Goal: Task Accomplishment & Management: Manage account settings

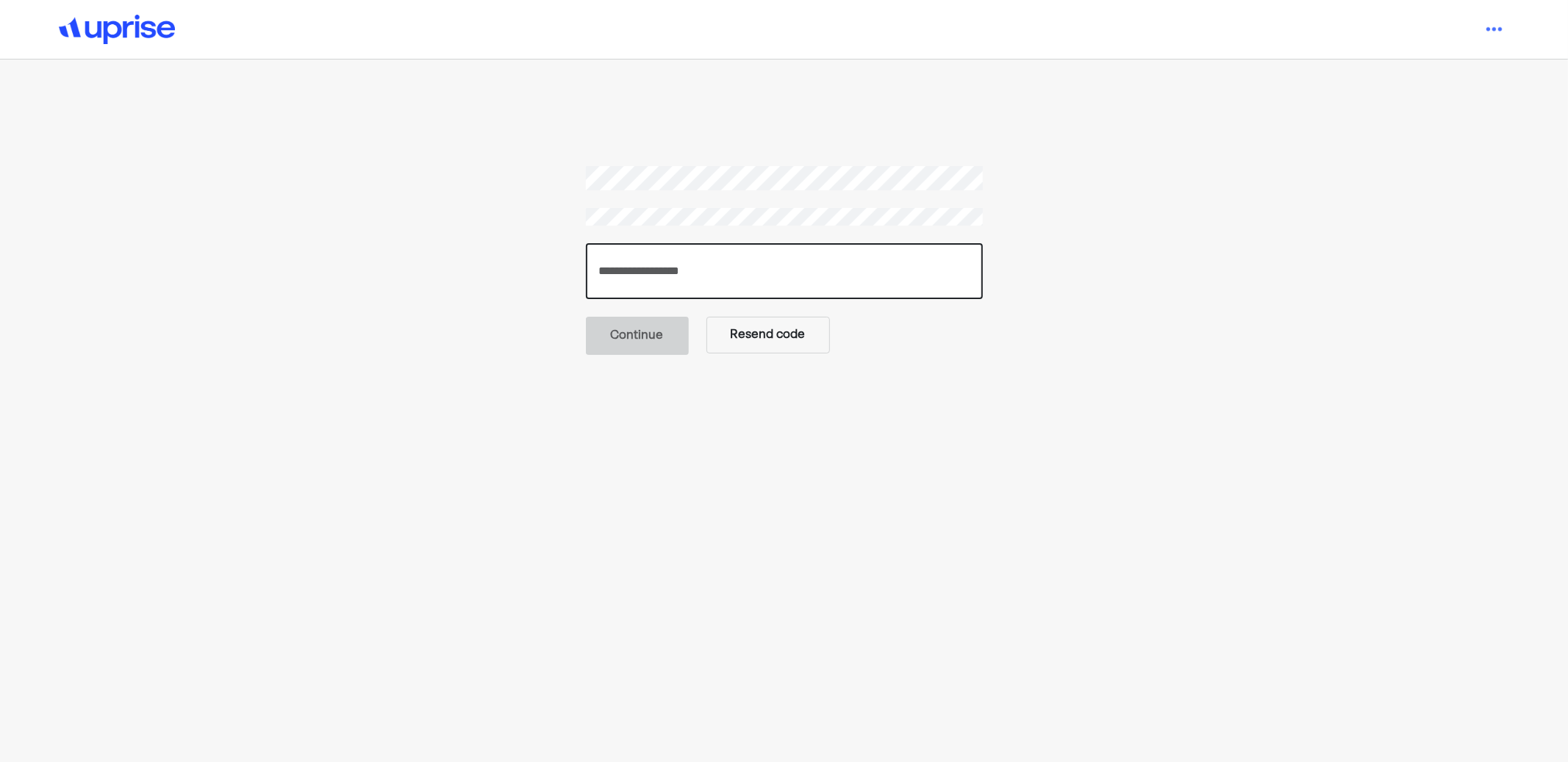
click at [669, 285] on input "number" at bounding box center [784, 271] width 397 height 56
paste input "******"
type input "******"
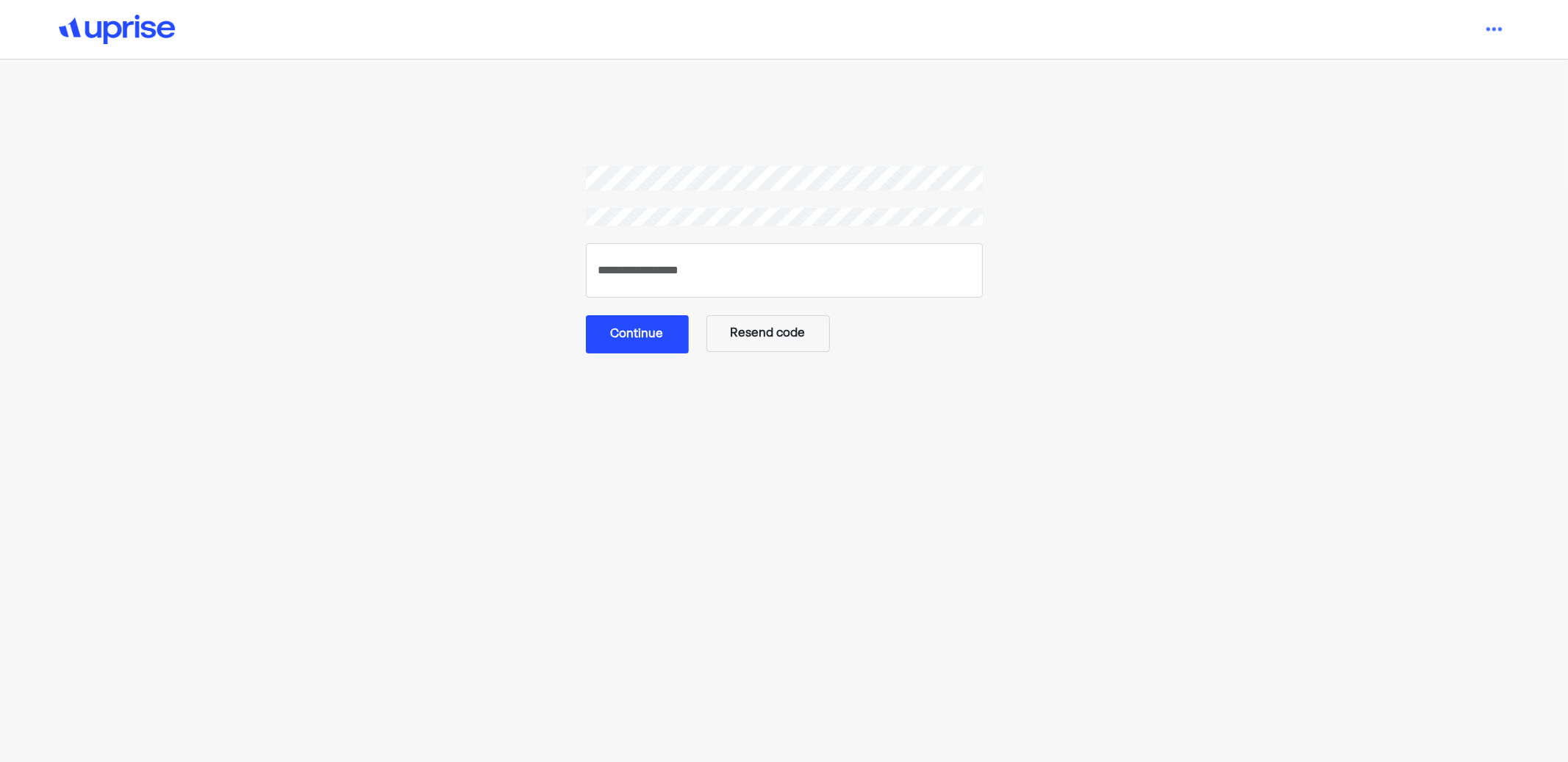
drag, startPoint x: 429, startPoint y: 267, endPoint x: 498, endPoint y: 273, distance: 69.3
click at [437, 267] on section "****** Continue Resend code" at bounding box center [784, 260] width 1063 height 188
click at [610, 330] on button "Continue" at bounding box center [637, 334] width 103 height 38
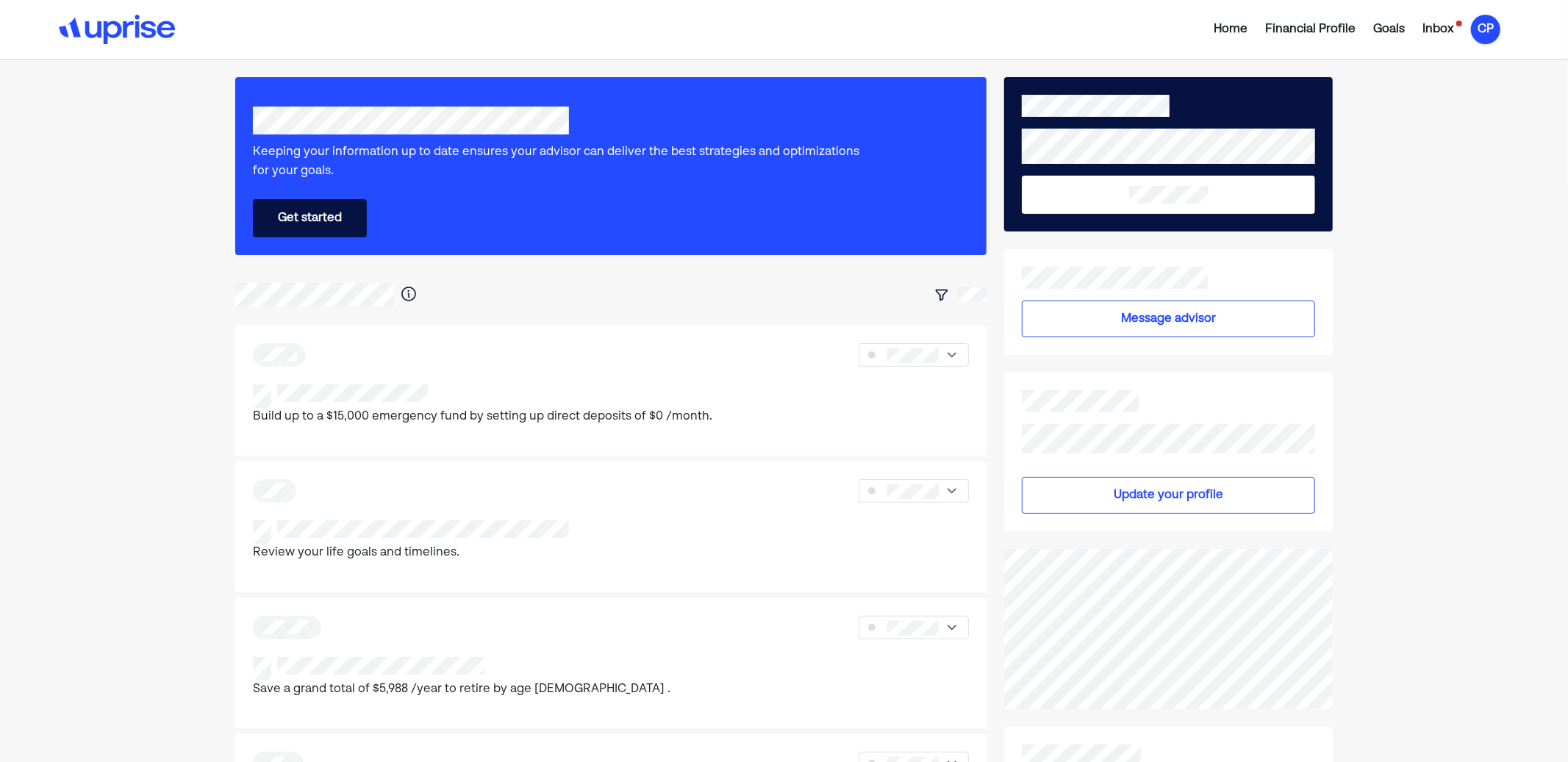
click at [1477, 22] on div "CP" at bounding box center [1485, 30] width 30 height 30
click at [1479, 66] on div "Upgrade" at bounding box center [1477, 64] width 49 height 18
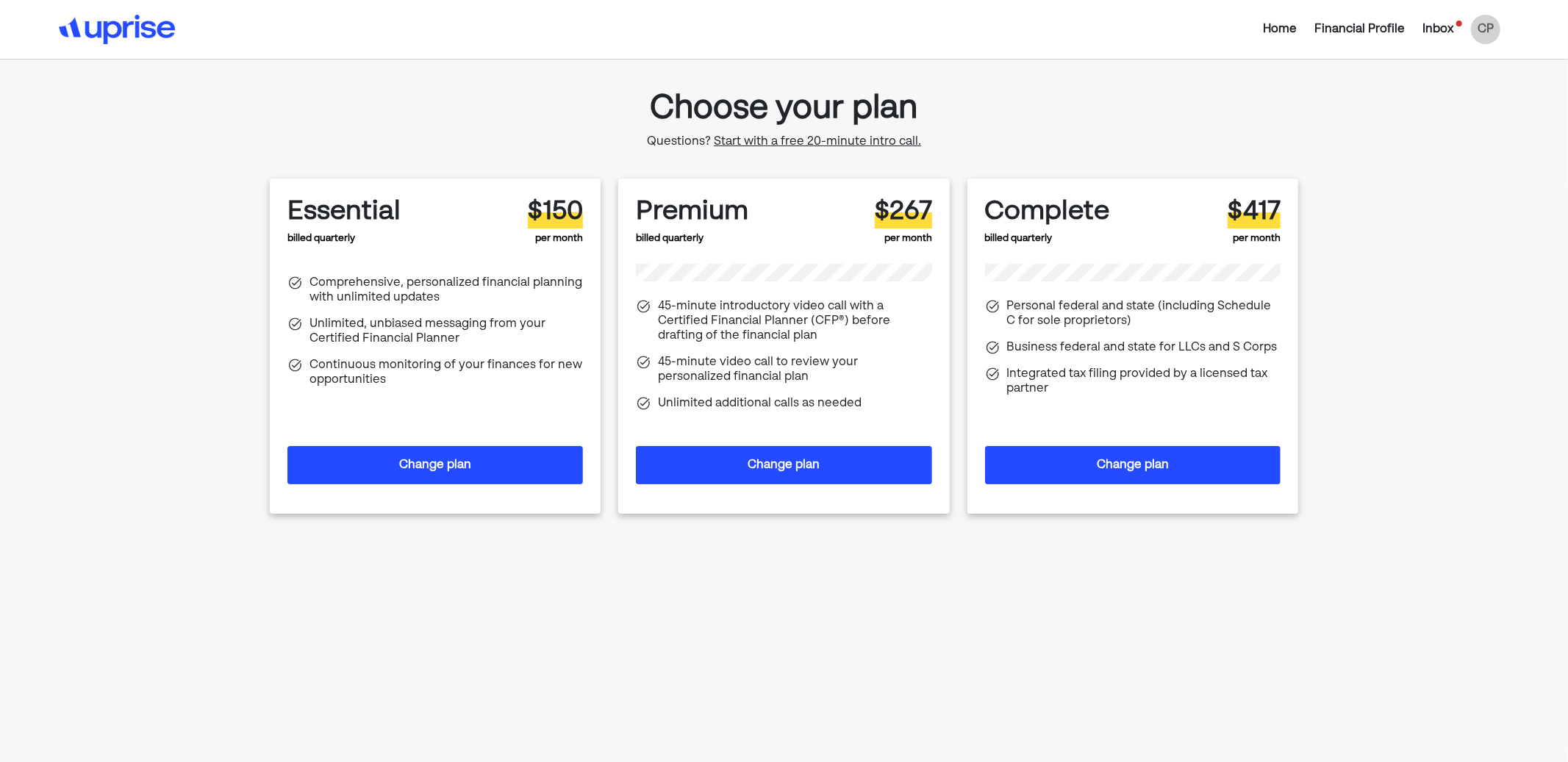
click at [460, 468] on button "Change plan" at bounding box center [435, 465] width 295 height 38
click at [571, 460] on button "Change plan" at bounding box center [435, 465] width 295 height 38
click at [835, 471] on button "Change plan" at bounding box center [784, 465] width 295 height 38
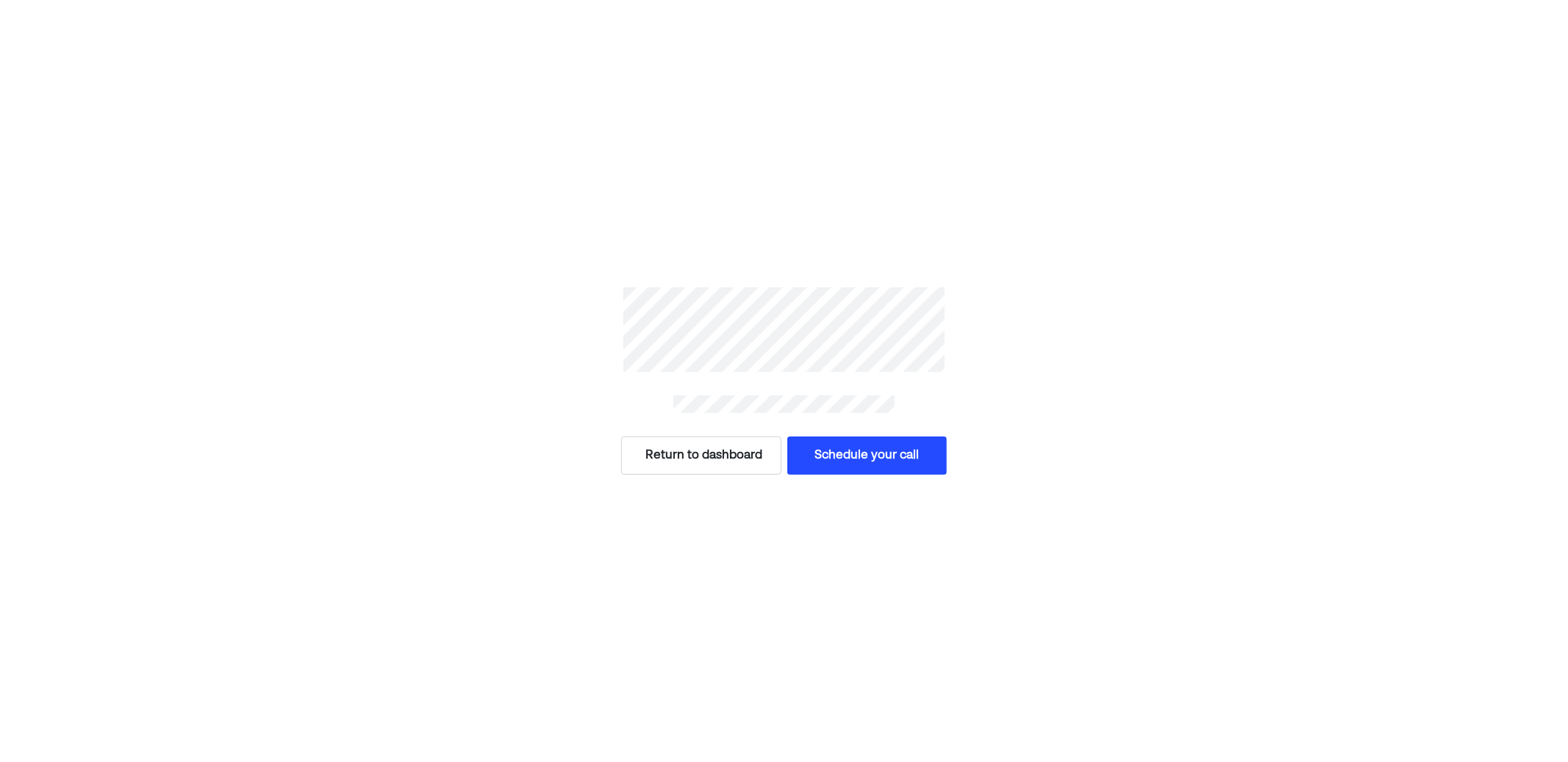
click at [711, 465] on button "Return to dashboard" at bounding box center [701, 456] width 160 height 38
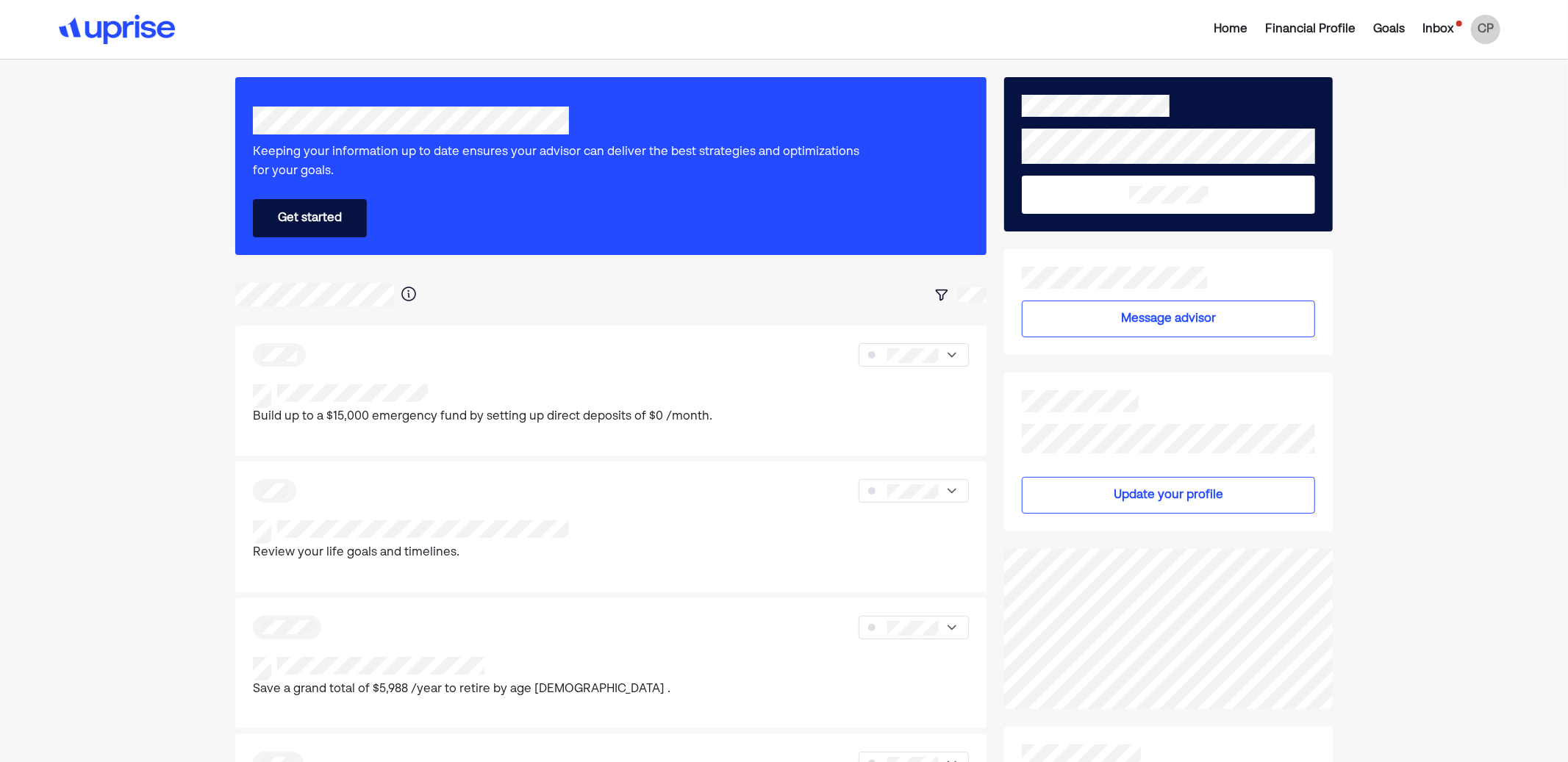
click at [1491, 23] on div "CP" at bounding box center [1485, 30] width 30 height 30
click at [1466, 95] on div "Settings" at bounding box center [1476, 91] width 47 height 18
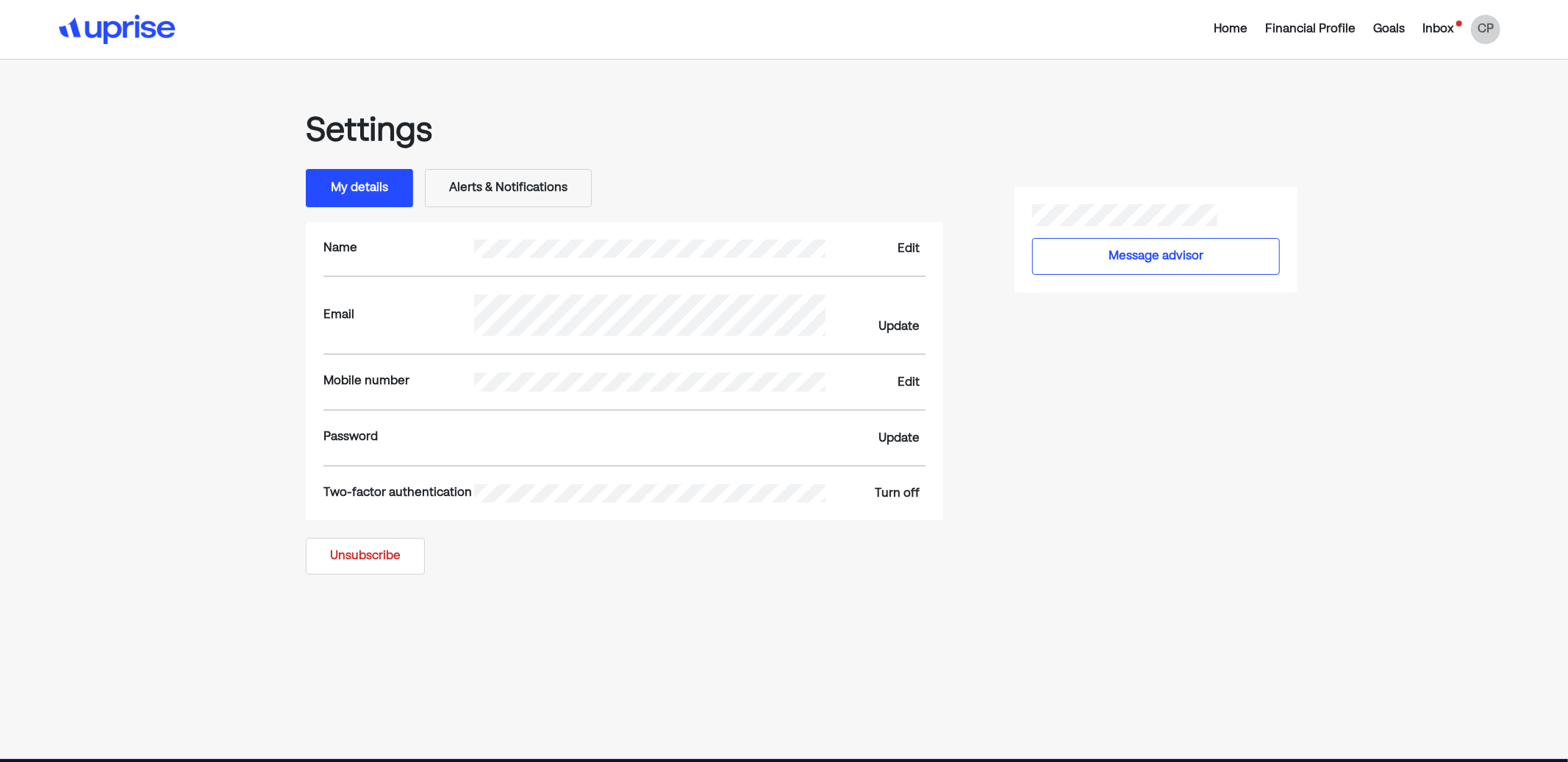
click at [180, 286] on div "Home Financial Profile Goals Inbox CP Settings My details Alerts & Notification…" at bounding box center [784, 379] width 1568 height 759
click at [1437, 246] on div "Home Financial Profile Goals Inbox CP Settings My details Alerts & Notification…" at bounding box center [784, 379] width 1568 height 759
click at [1488, 30] on div "CP" at bounding box center [1485, 30] width 30 height 30
drag, startPoint x: 1464, startPoint y: 84, endPoint x: 1463, endPoint y: 94, distance: 10.0
click at [1464, 84] on div "Settings" at bounding box center [1476, 91] width 47 height 18
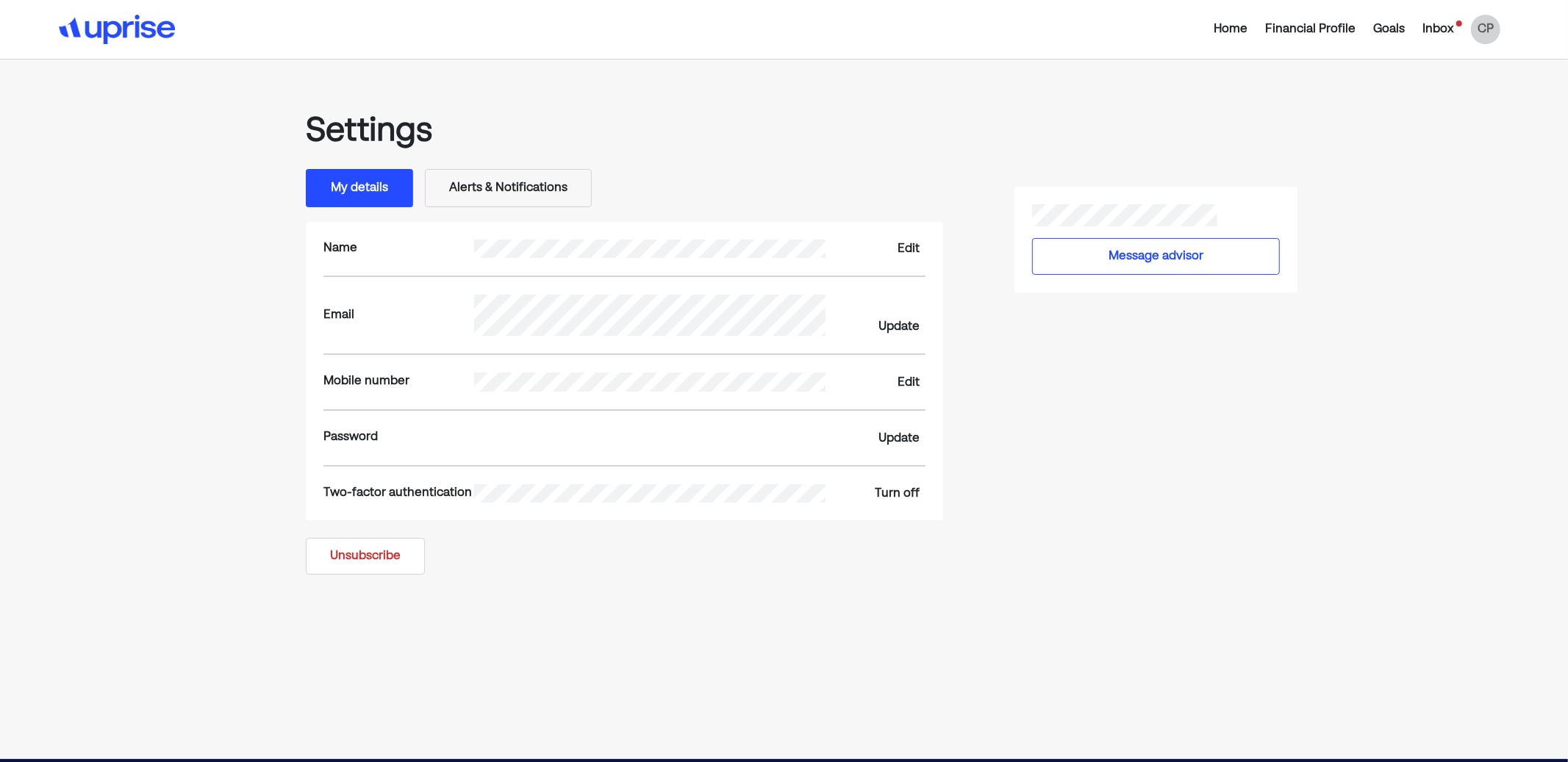
click at [1403, 190] on div "Home Financial Profile Goals Inbox CP Settings My details Alerts & Notification…" at bounding box center [784, 379] width 1568 height 759
click at [1486, 35] on div "CP" at bounding box center [1485, 30] width 30 height 30
click at [1478, 86] on div "Settings" at bounding box center [1476, 91] width 47 height 18
click at [1451, 246] on div "Home Financial Profile Goals Inbox CP Settings My details Alerts & Notification…" at bounding box center [784, 379] width 1568 height 759
drag, startPoint x: 1427, startPoint y: 198, endPoint x: 1432, endPoint y: 193, distance: 7.1
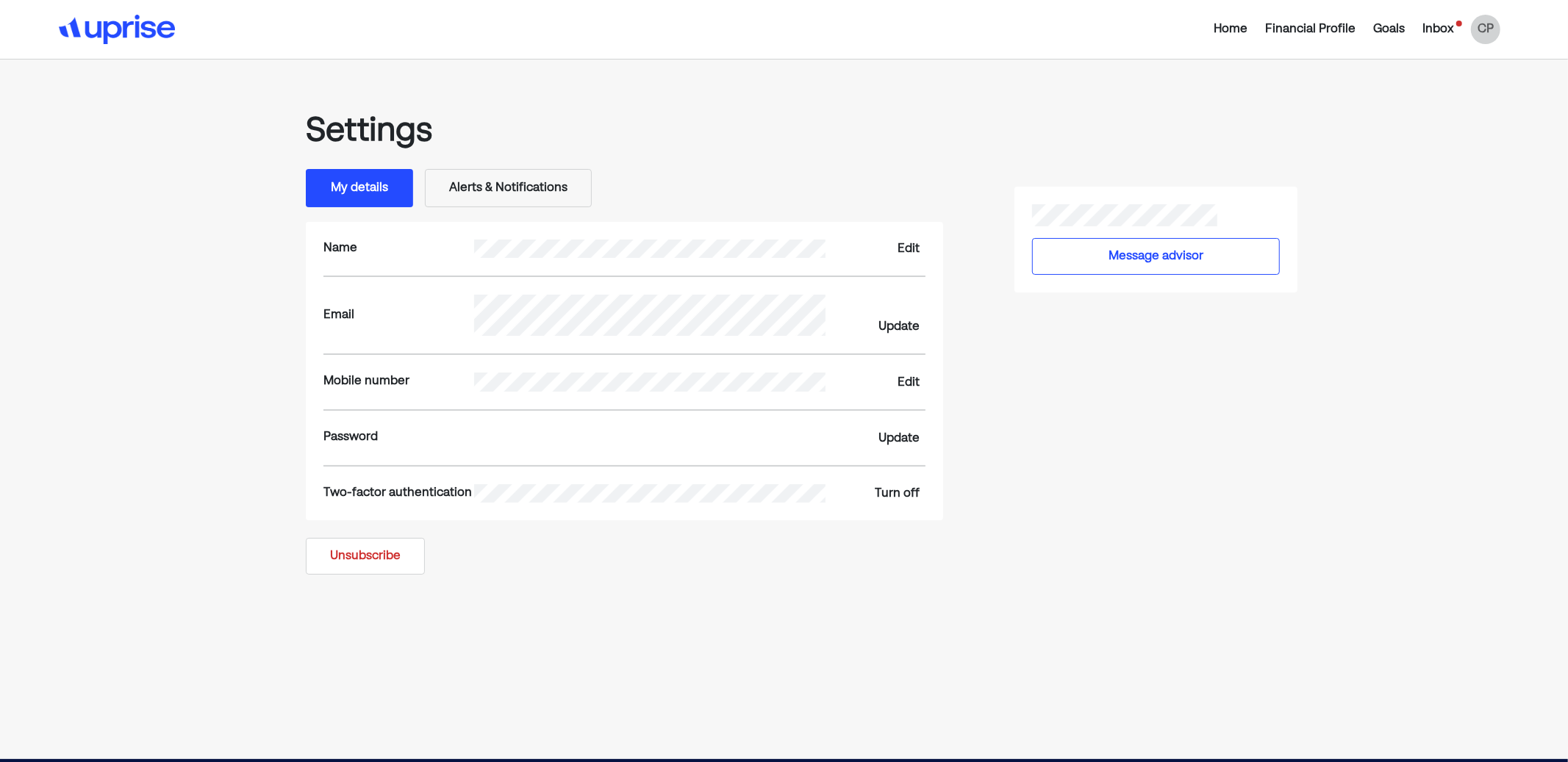
click at [1429, 197] on div "Home Financial Profile Goals Inbox CP Settings My details Alerts & Notification…" at bounding box center [784, 379] width 1568 height 759
